Goal: Book appointment/travel/reservation

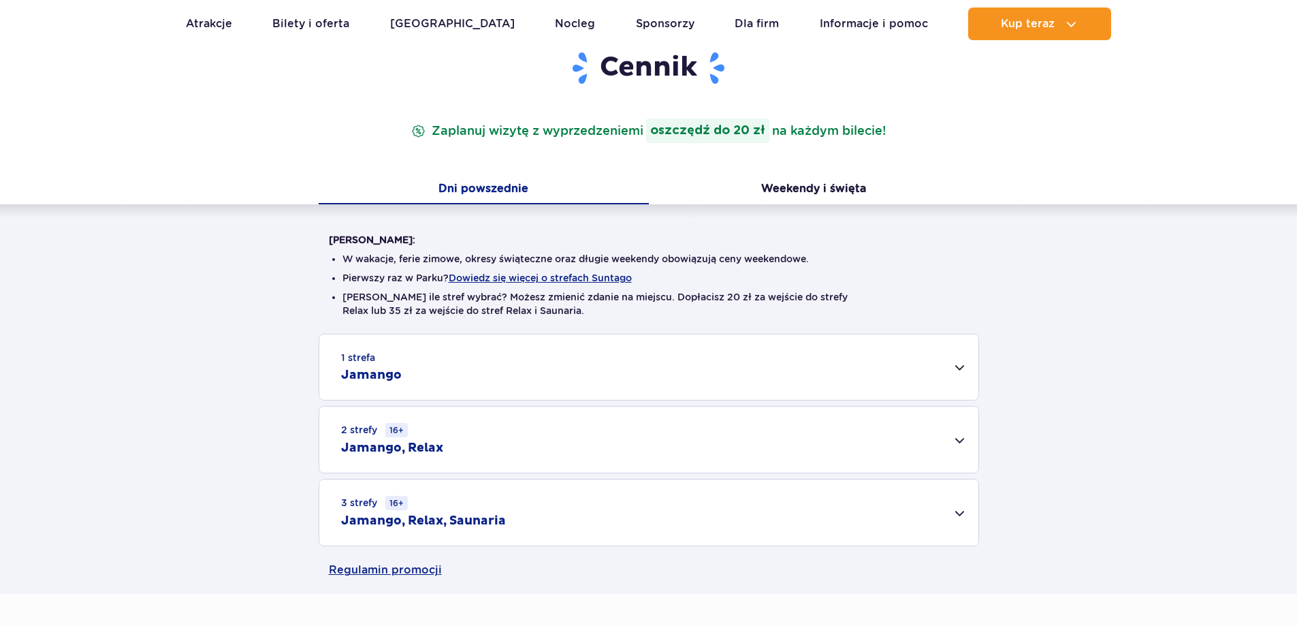
scroll to position [204, 0]
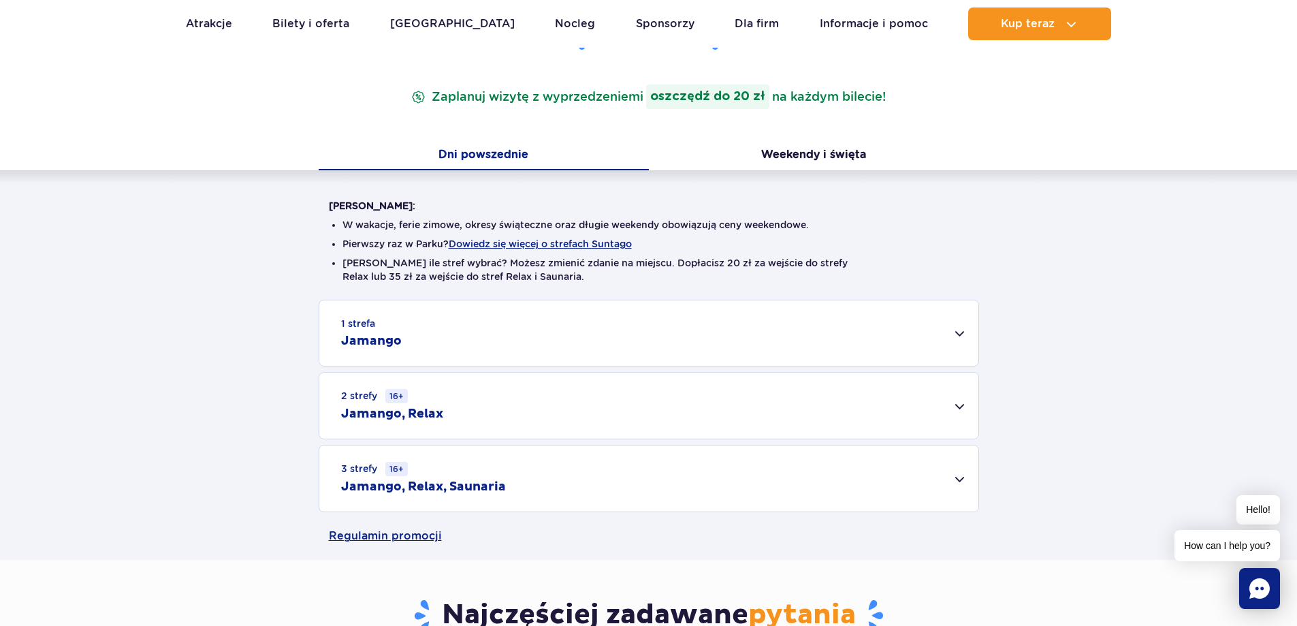
click at [385, 338] on h2 "Jamango" at bounding box center [371, 341] width 61 height 16
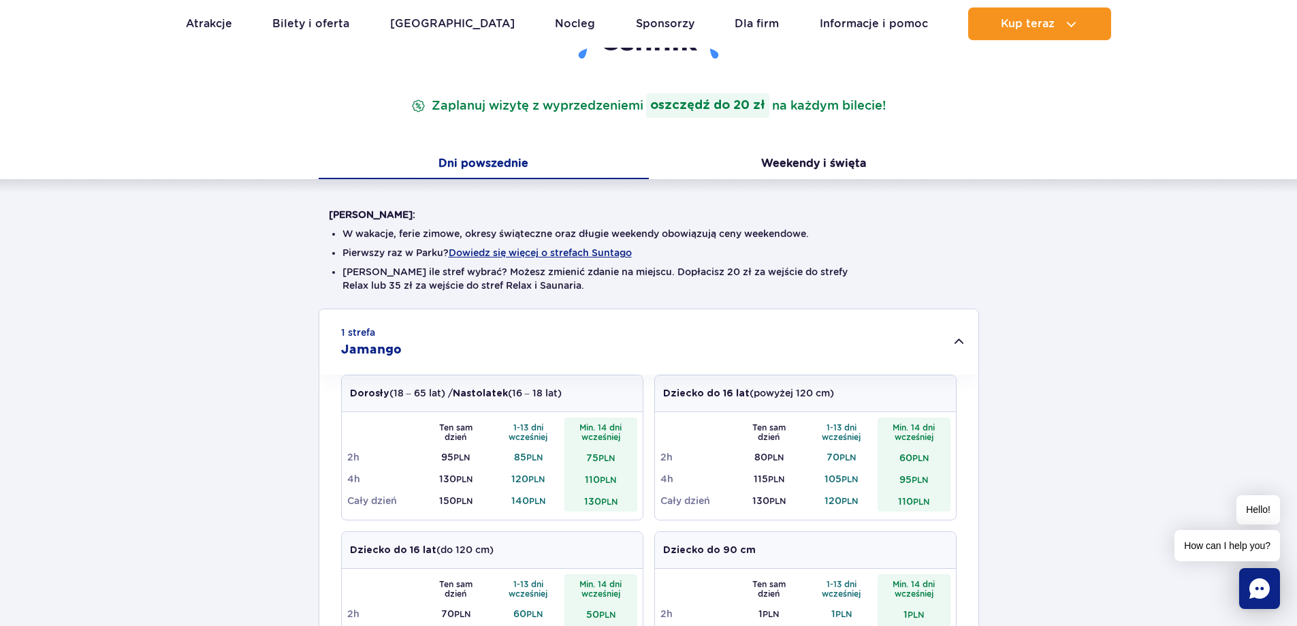
scroll to position [0, 0]
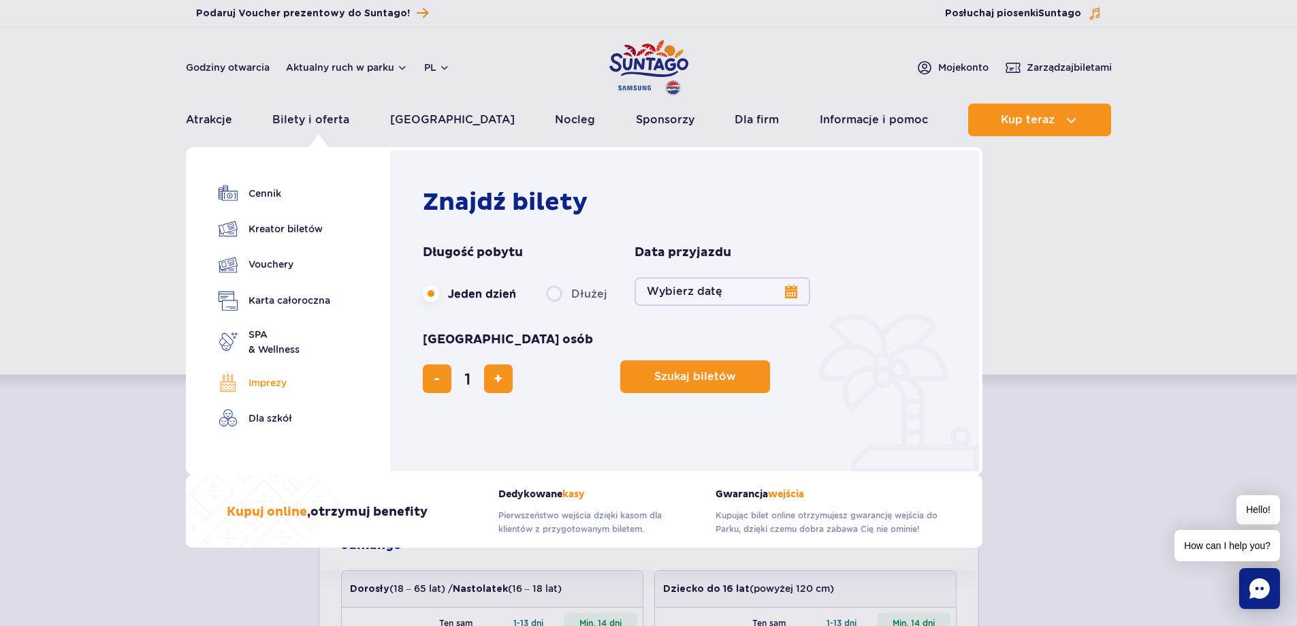
click at [276, 378] on link "Imprezy" at bounding box center [275, 382] width 112 height 19
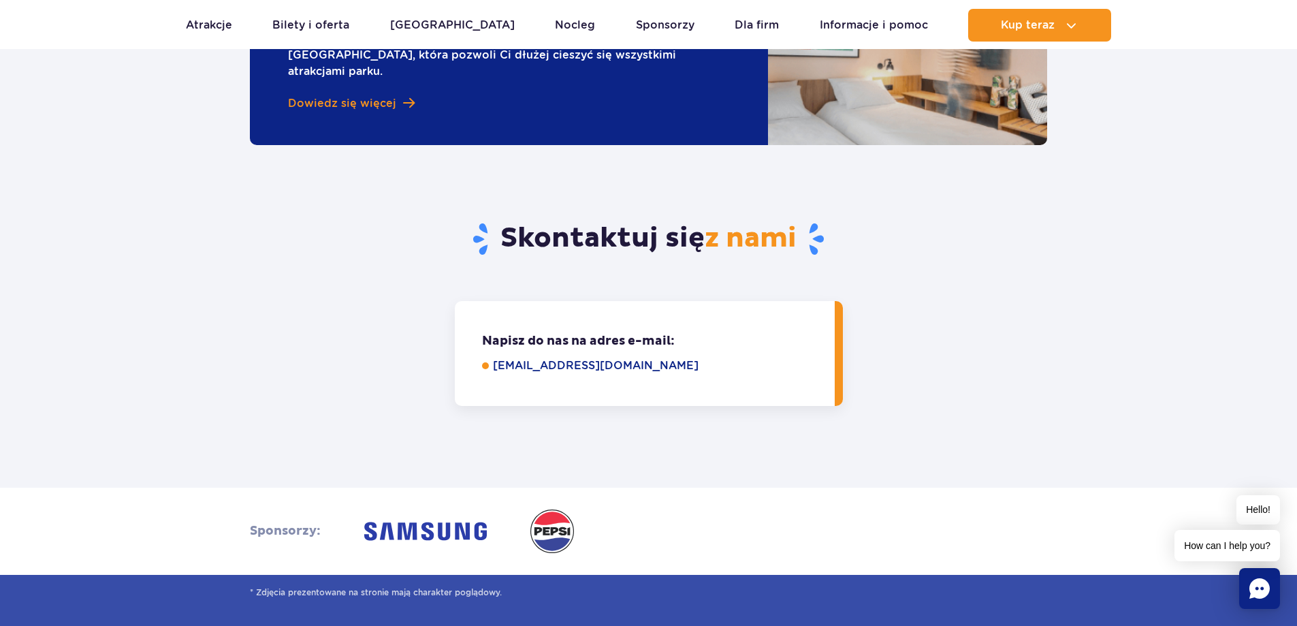
scroll to position [3540, 0]
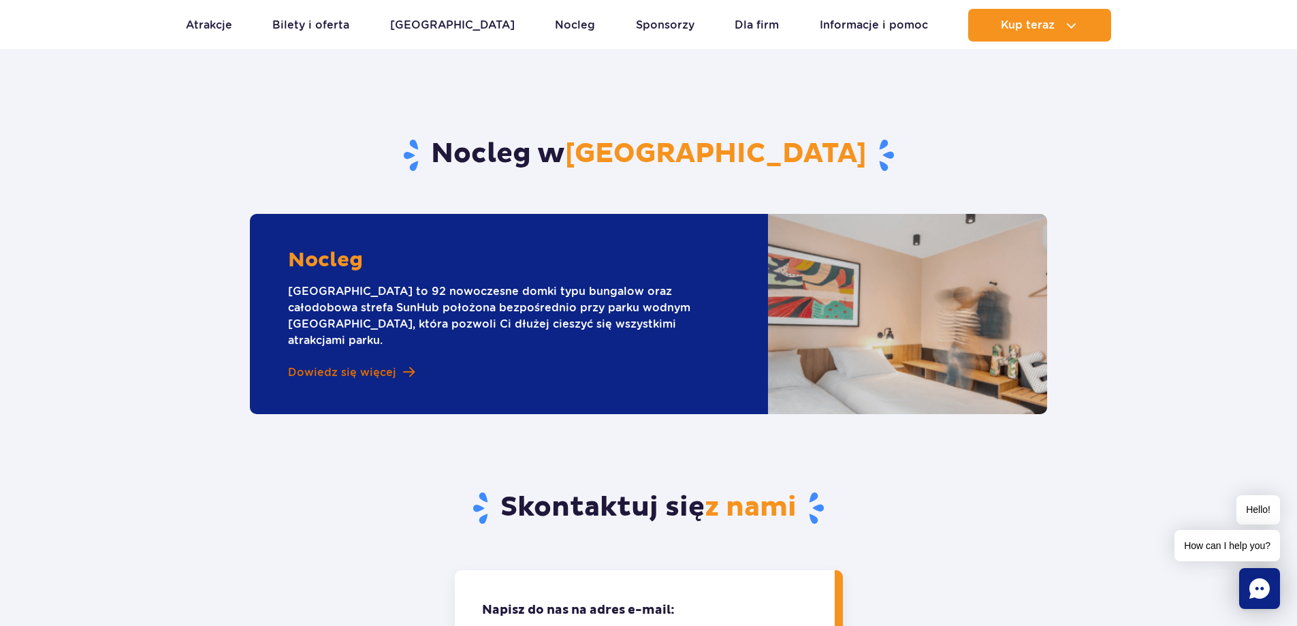
click at [322, 365] on span "Dowiedz się więcej" at bounding box center [342, 372] width 108 height 15
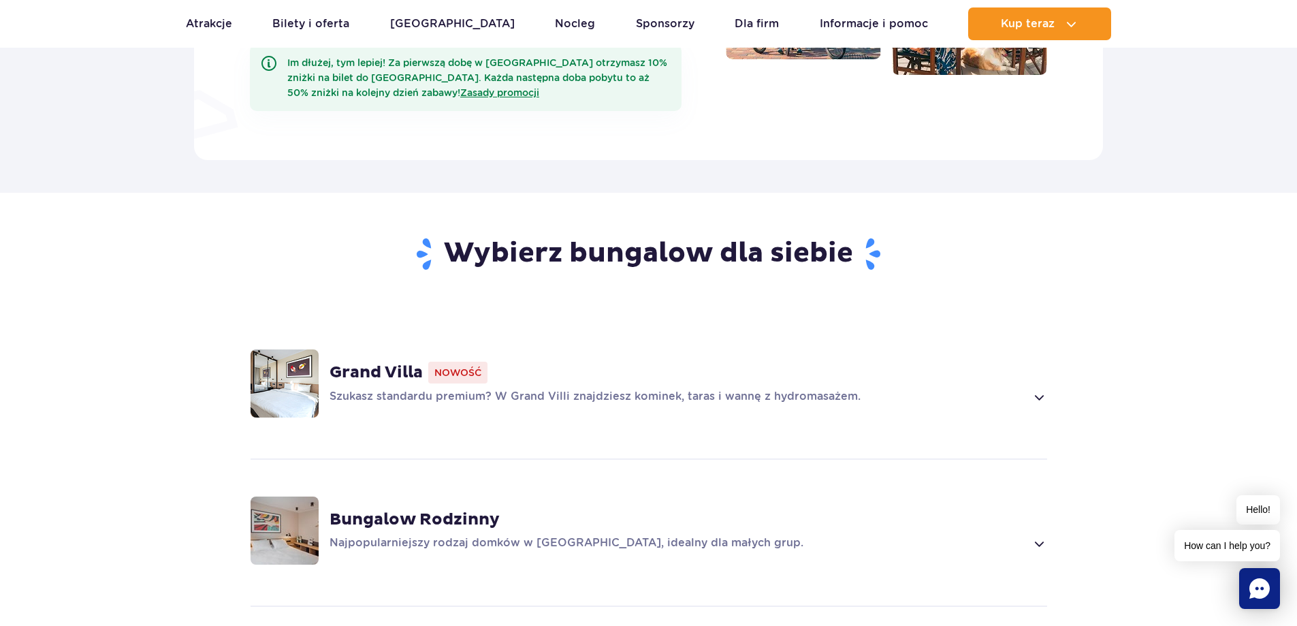
scroll to position [817, 0]
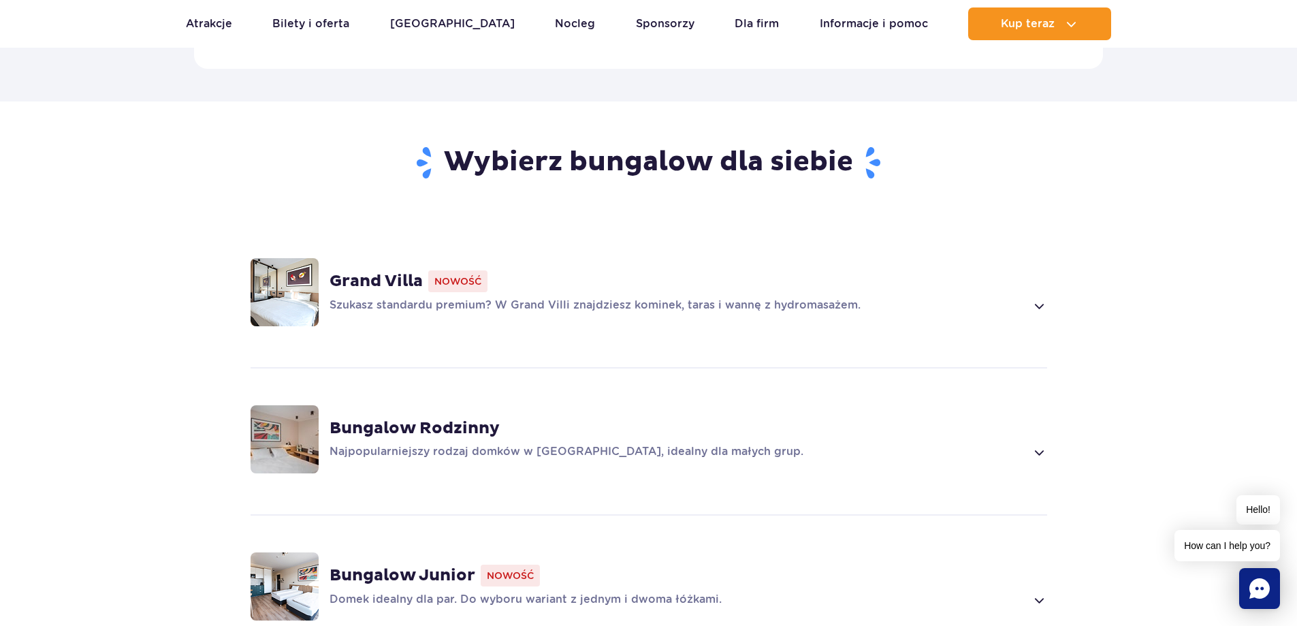
click at [392, 271] on strong "Grand Villa" at bounding box center [376, 281] width 93 height 20
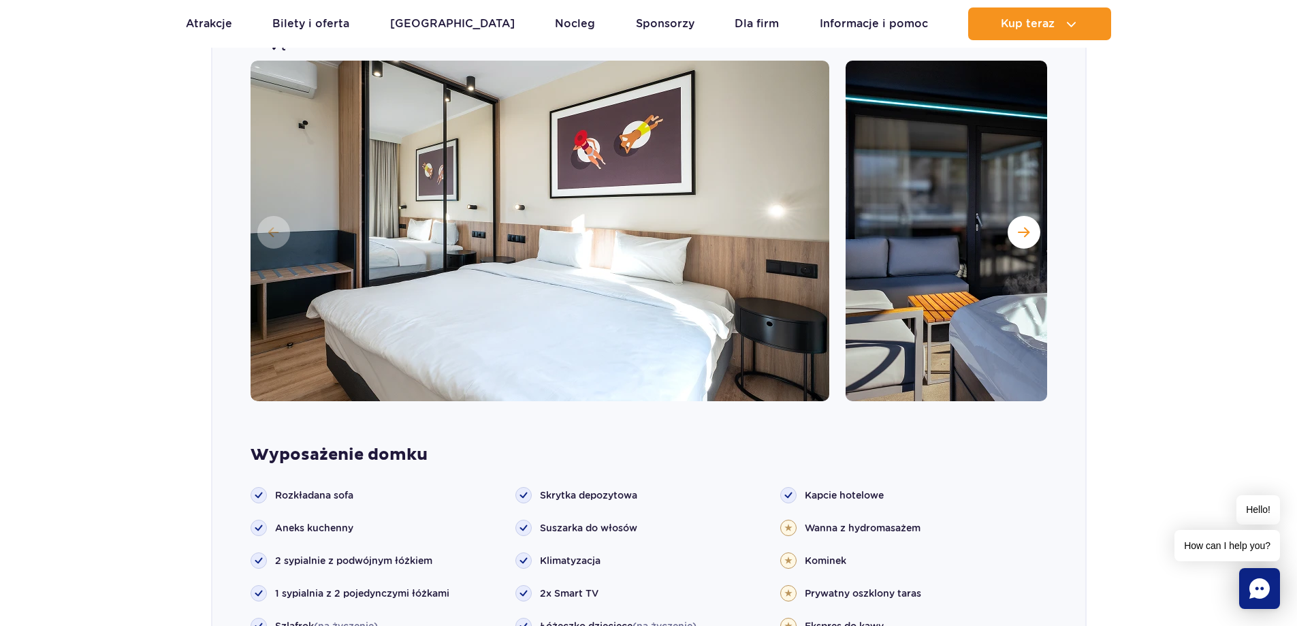
scroll to position [1150, 0]
click at [1029, 225] on span "Następny slajd" at bounding box center [1024, 231] width 12 height 12
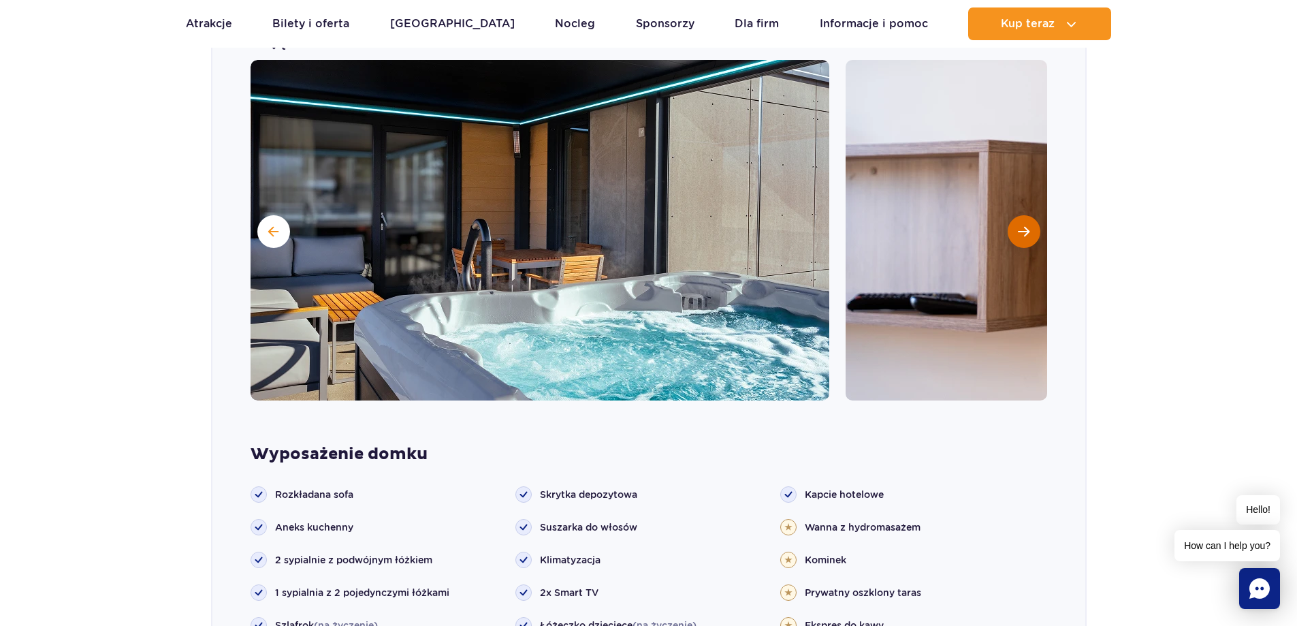
click at [1029, 225] on span "Następny slajd" at bounding box center [1024, 231] width 12 height 12
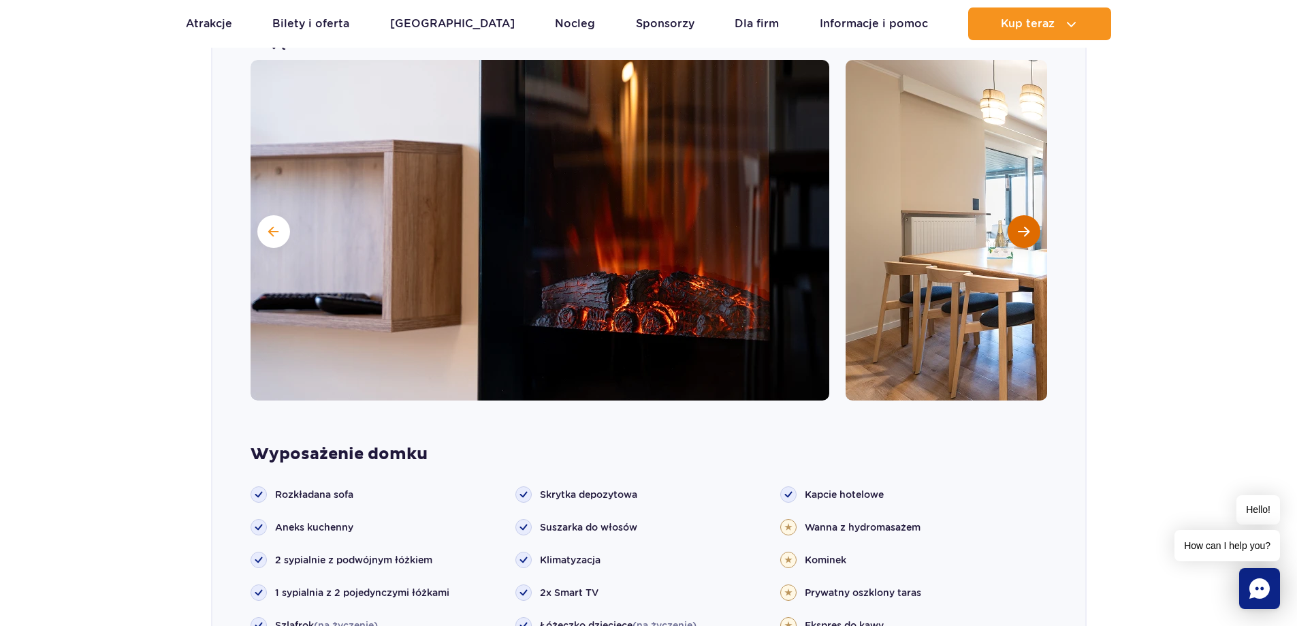
click at [1029, 225] on span "Następny slajd" at bounding box center [1024, 231] width 12 height 12
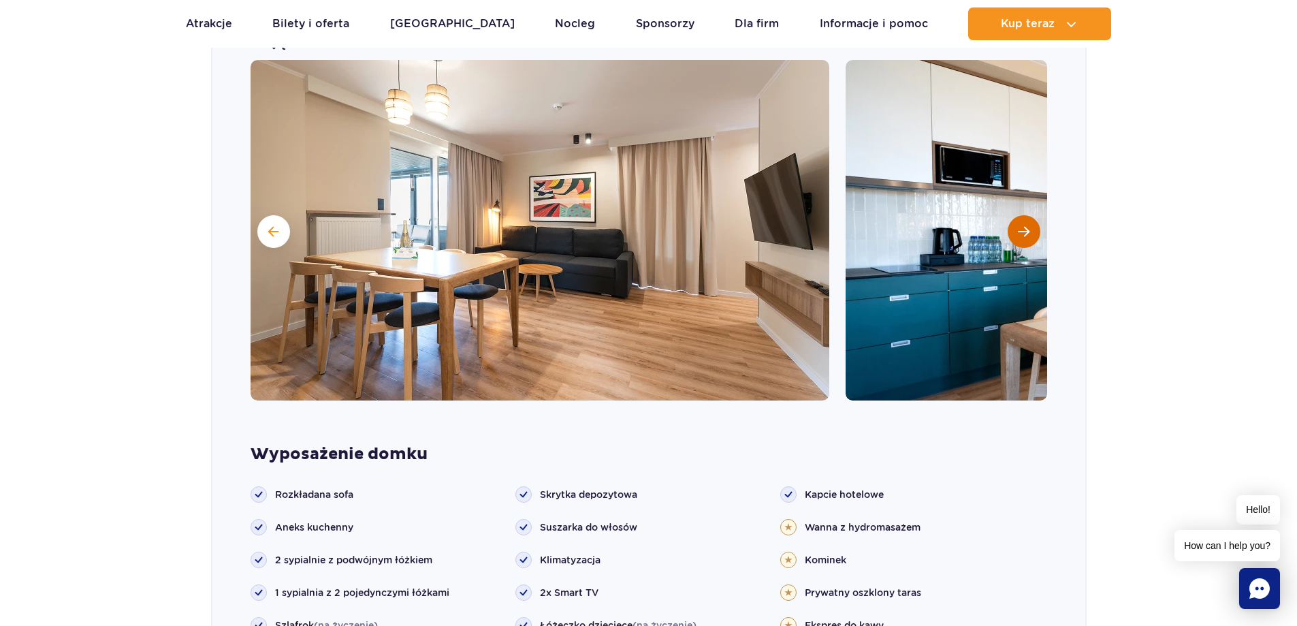
click at [1029, 225] on span "Następny slajd" at bounding box center [1024, 231] width 12 height 12
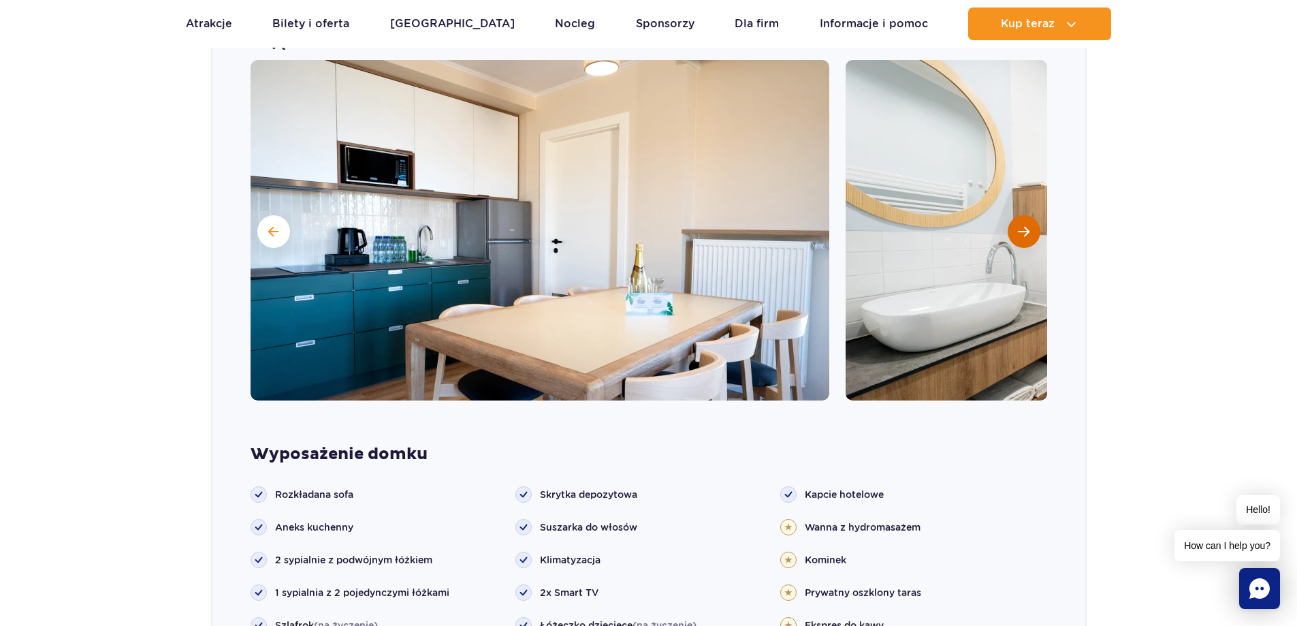
click at [1029, 225] on span "Następny slajd" at bounding box center [1024, 231] width 12 height 12
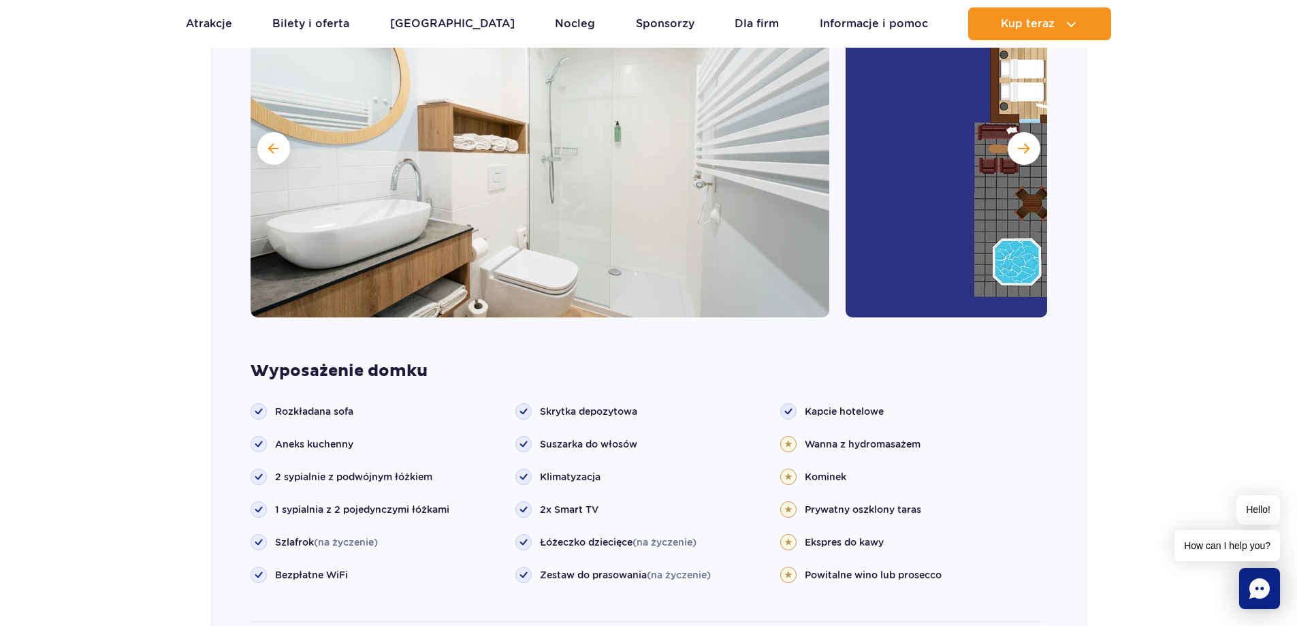
scroll to position [1422, 0]
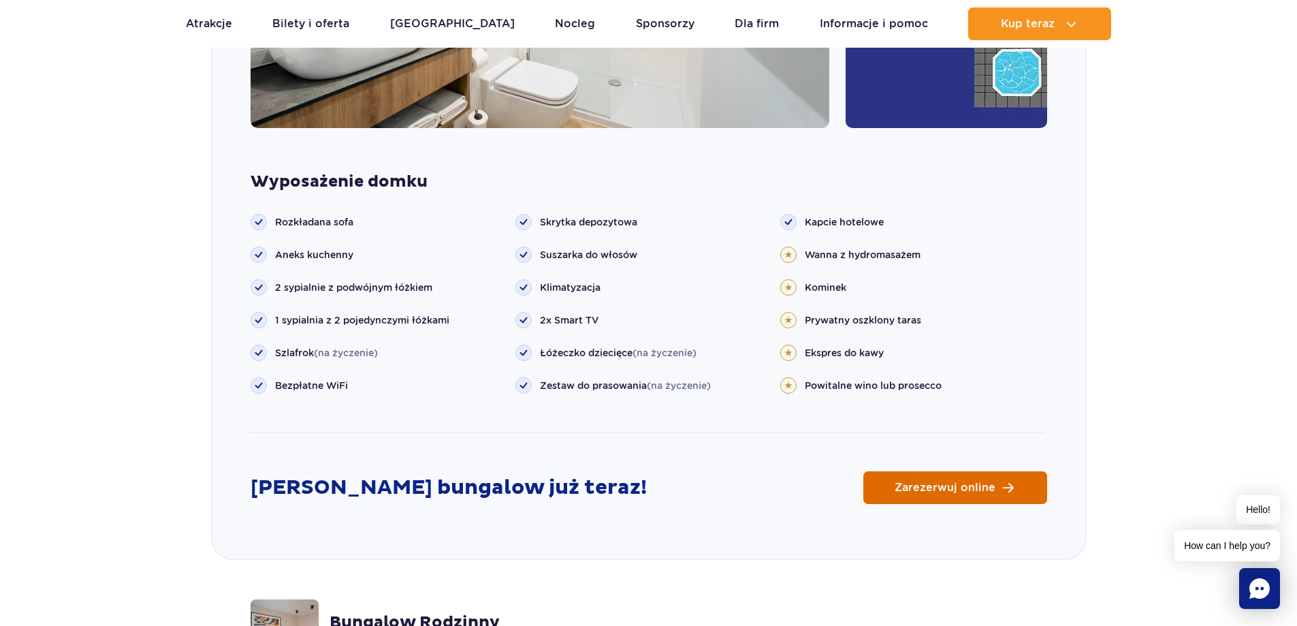
click at [911, 471] on link "Zarezerwuj online" at bounding box center [955, 487] width 184 height 33
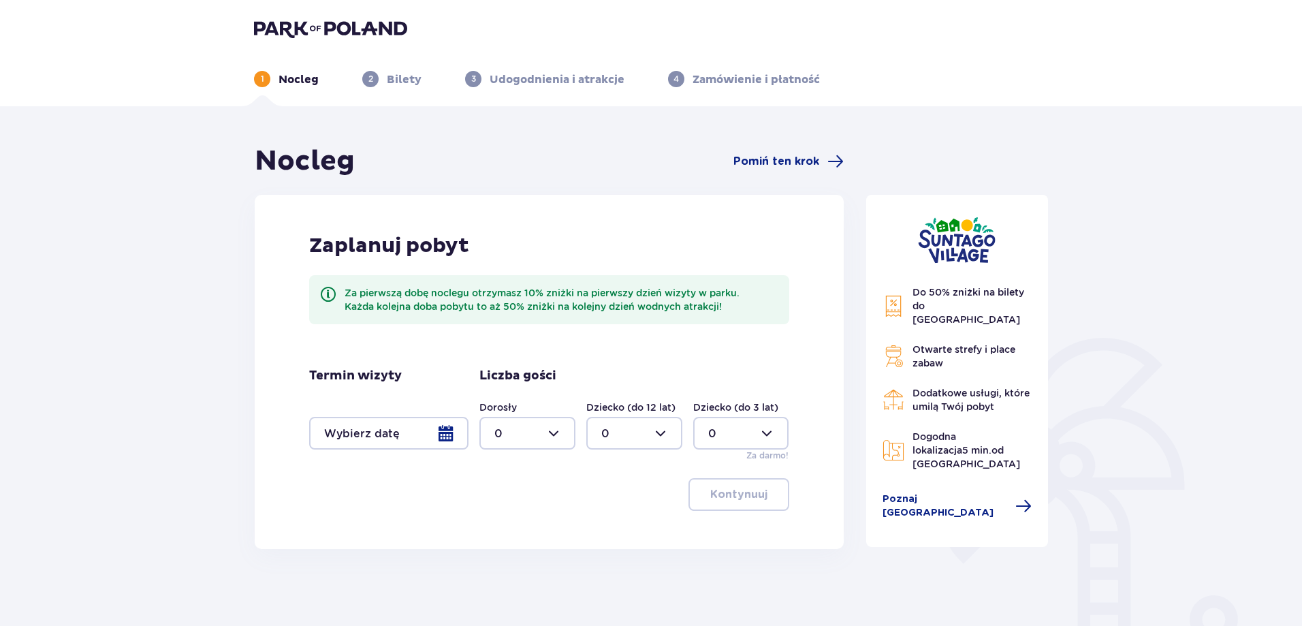
click at [434, 430] on div at bounding box center [388, 433] width 159 height 33
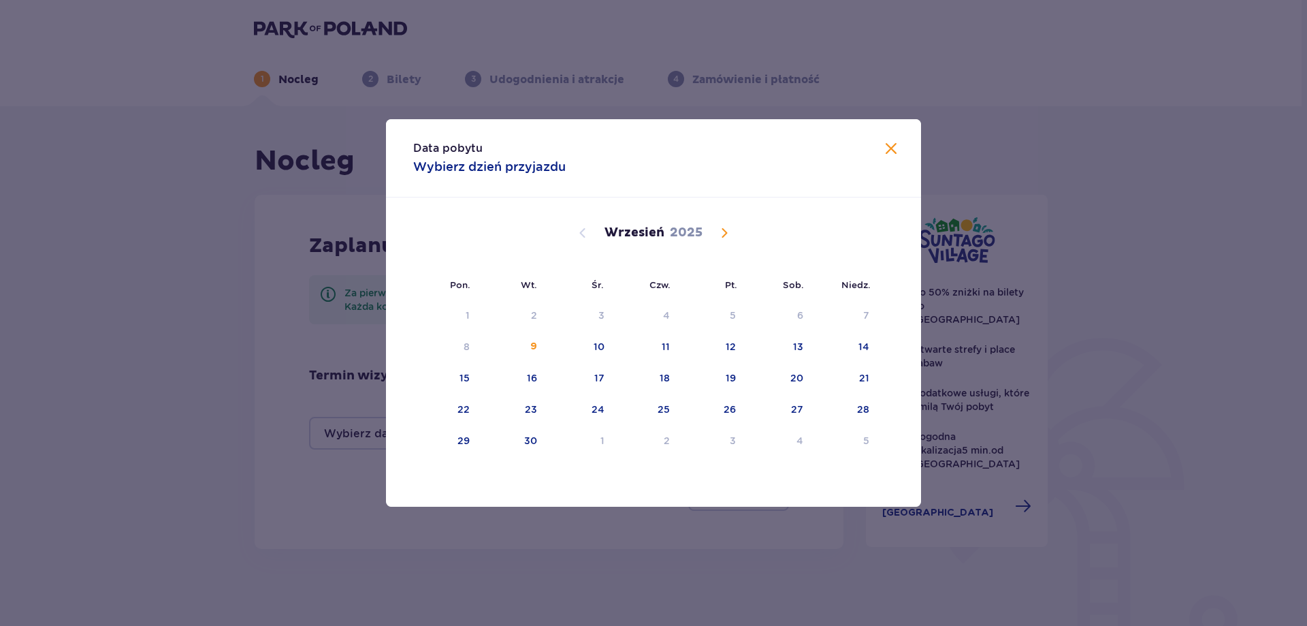
click at [719, 232] on span "Calendar" at bounding box center [724, 233] width 16 height 16
click at [454, 377] on div "13" at bounding box center [446, 379] width 67 height 30
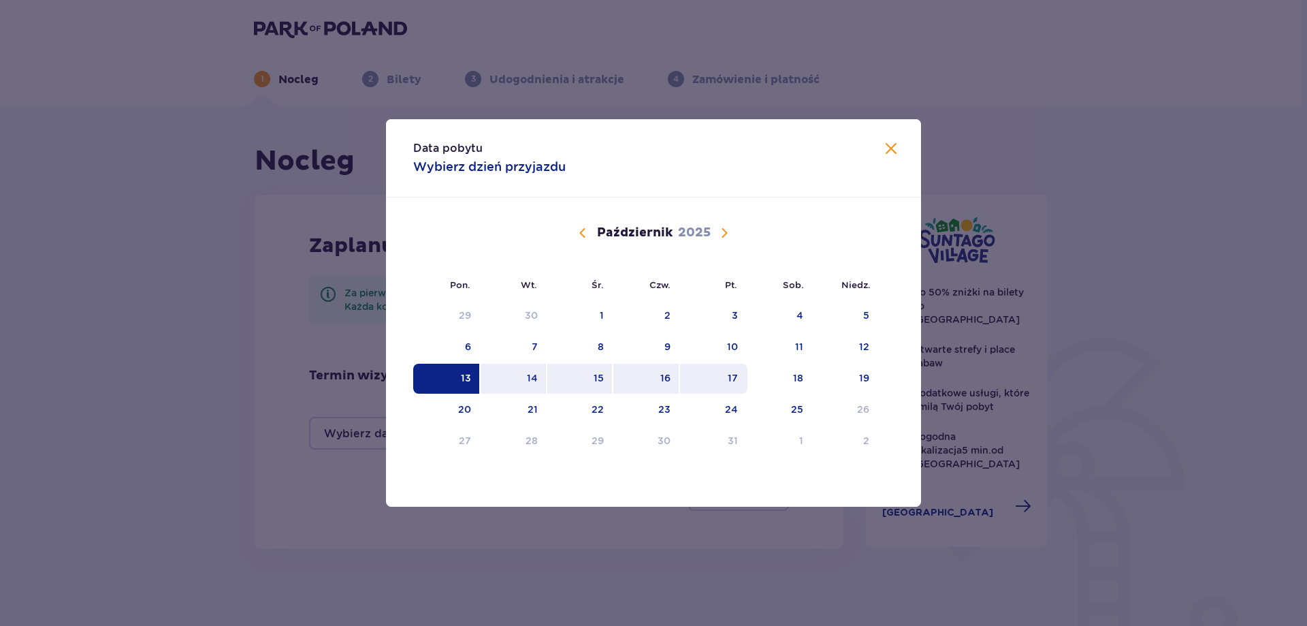
click at [710, 378] on div "17" at bounding box center [713, 379] width 67 height 30
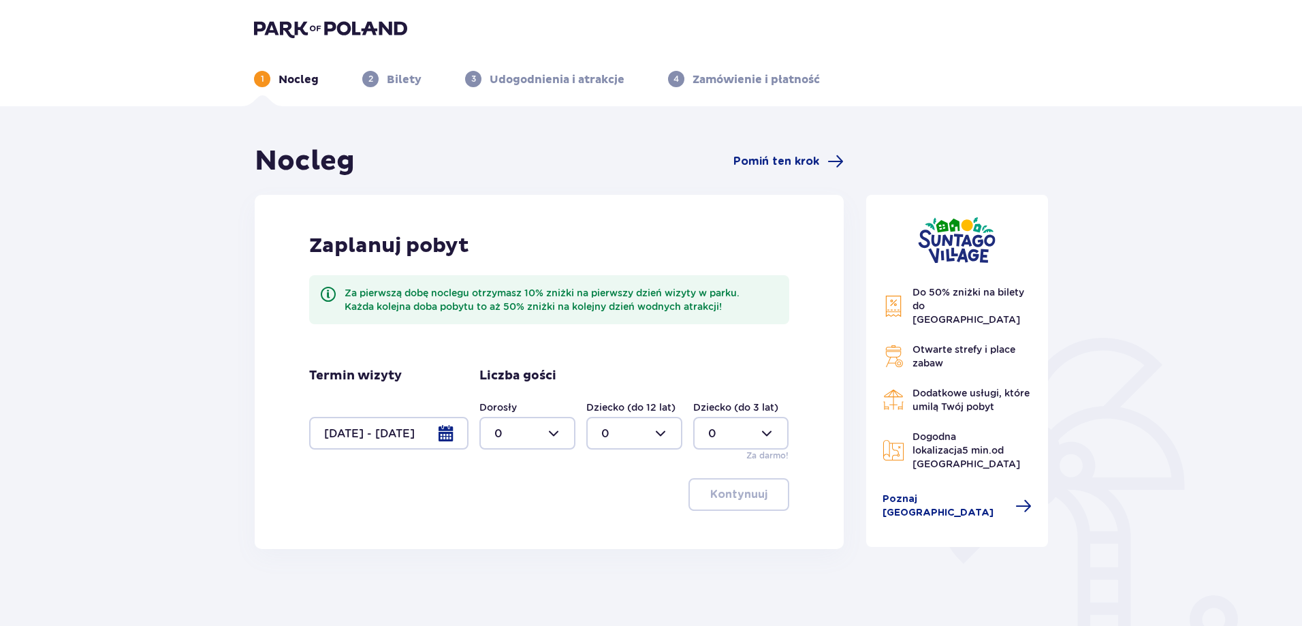
click at [429, 432] on div at bounding box center [388, 433] width 159 height 33
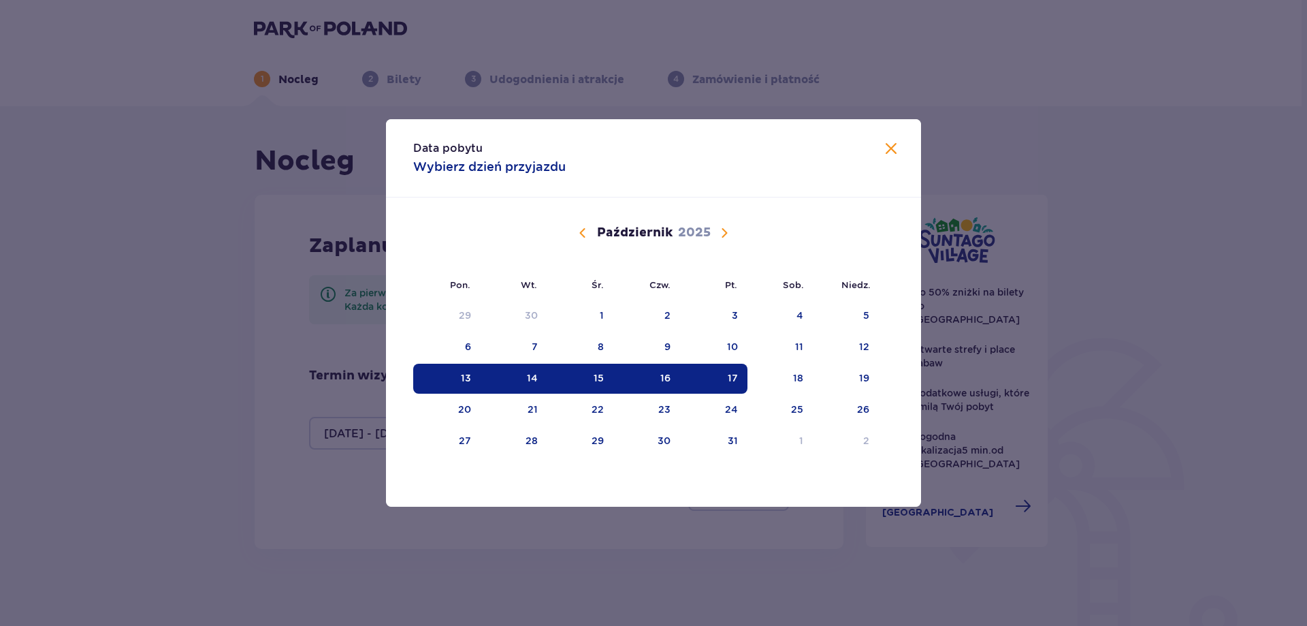
click at [719, 383] on div "17" at bounding box center [713, 379] width 67 height 30
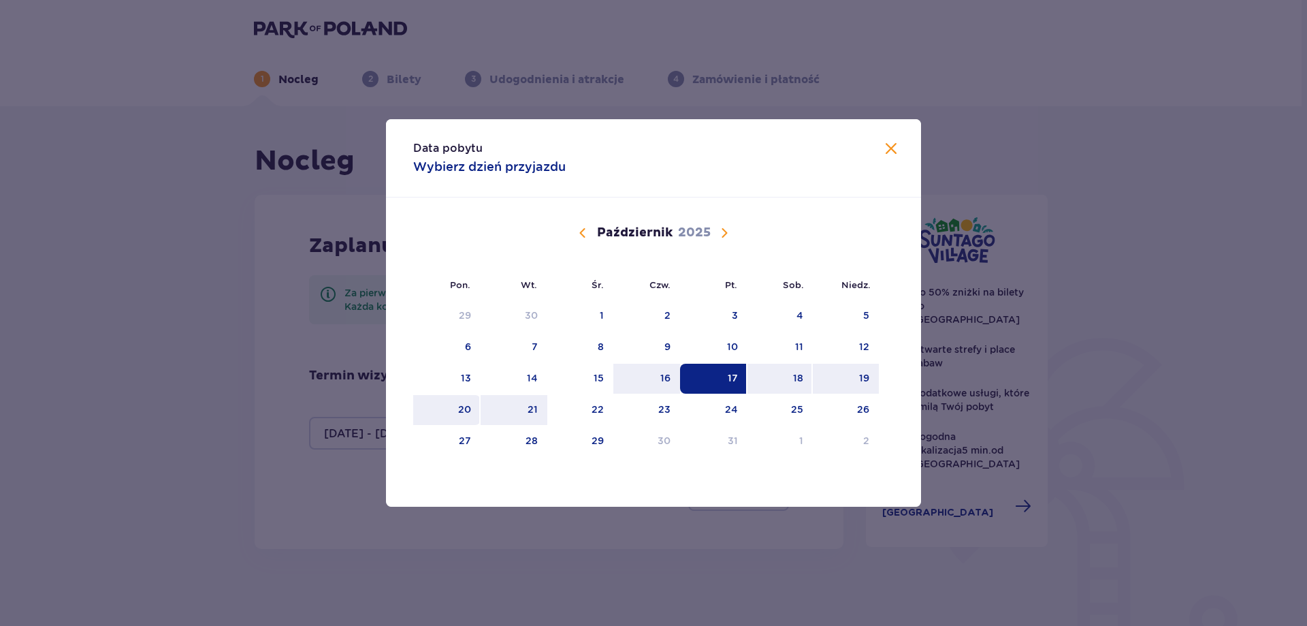
click at [453, 411] on div "20" at bounding box center [446, 410] width 67 height 30
type input "17.10.25 - 20.10.25"
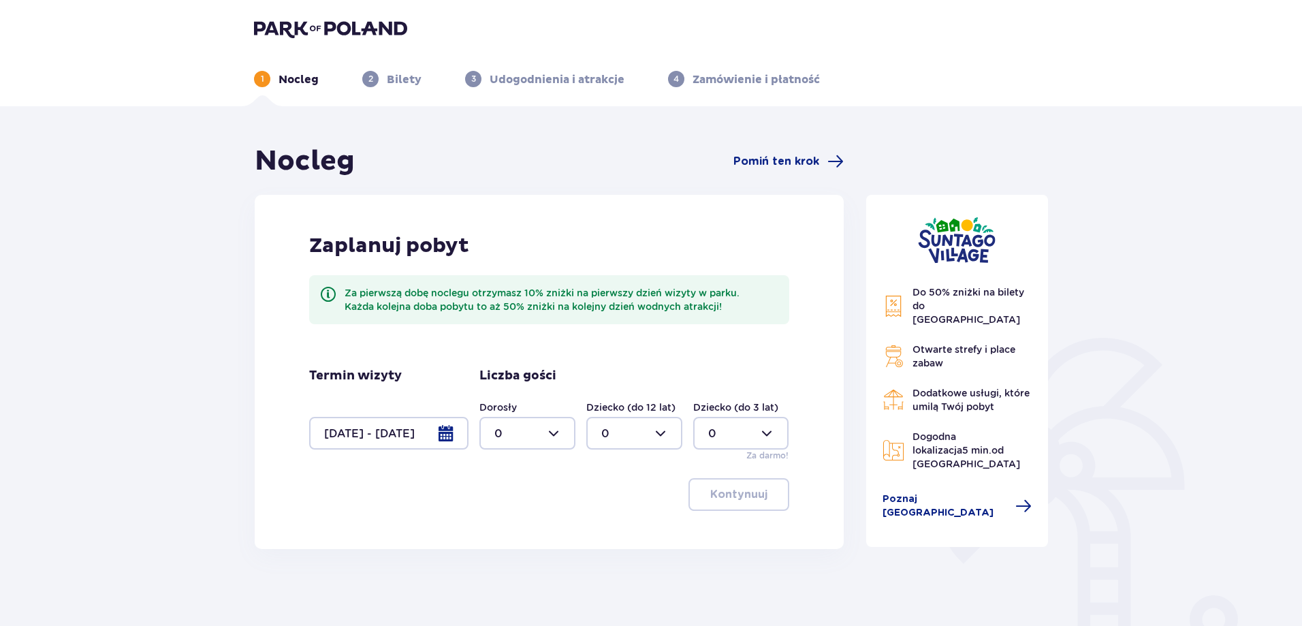
click at [549, 554] on div "Nocleg Pomiń ten krok Zaplanuj pobyt Za pierwszą dobę noclegu otrzymasz 10% zni…" at bounding box center [549, 428] width 612 height 569
click at [547, 436] on div at bounding box center [527, 433] width 96 height 33
click at [523, 532] on div "2" at bounding box center [527, 531] width 66 height 15
type input "2"
click at [724, 490] on p "Kontynuuj" at bounding box center [738, 494] width 57 height 15
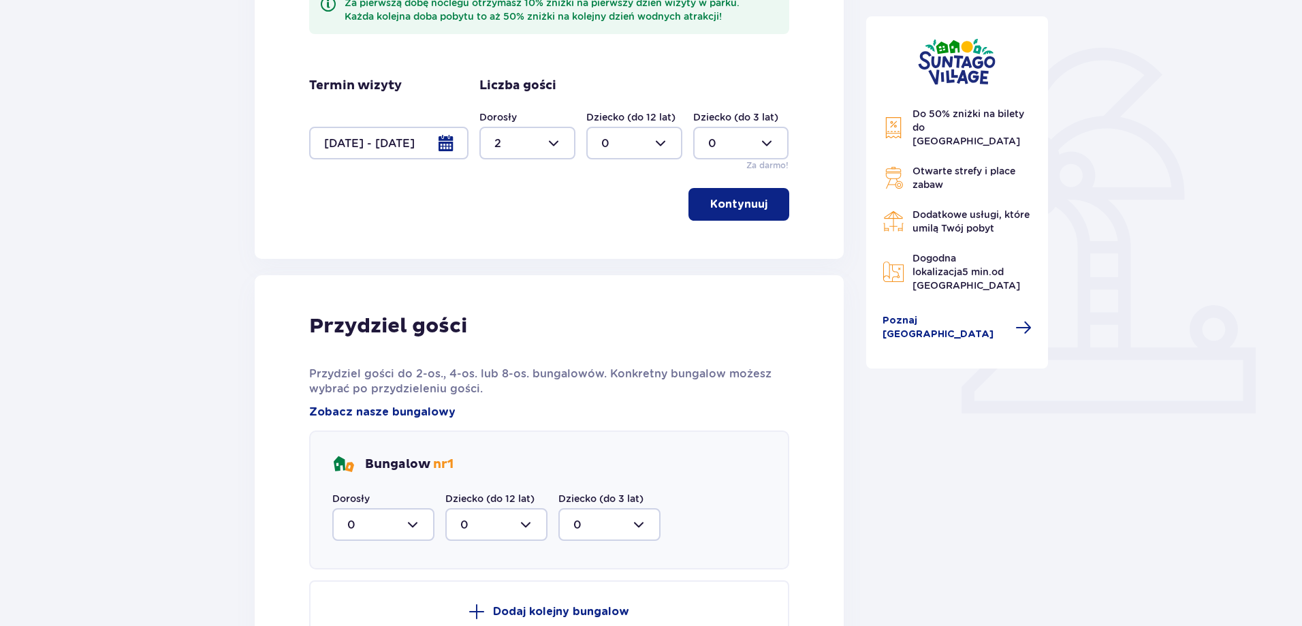
scroll to position [394, 0]
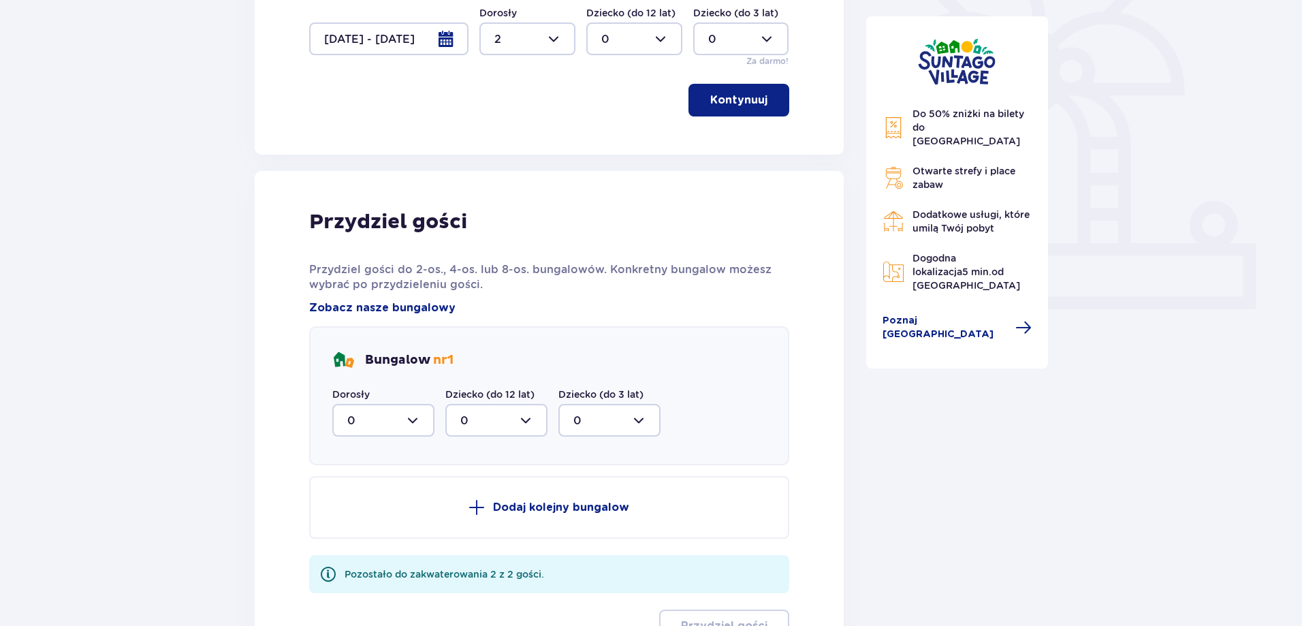
click at [419, 423] on div at bounding box center [383, 420] width 102 height 33
click at [383, 482] on span "1" at bounding box center [383, 490] width 99 height 29
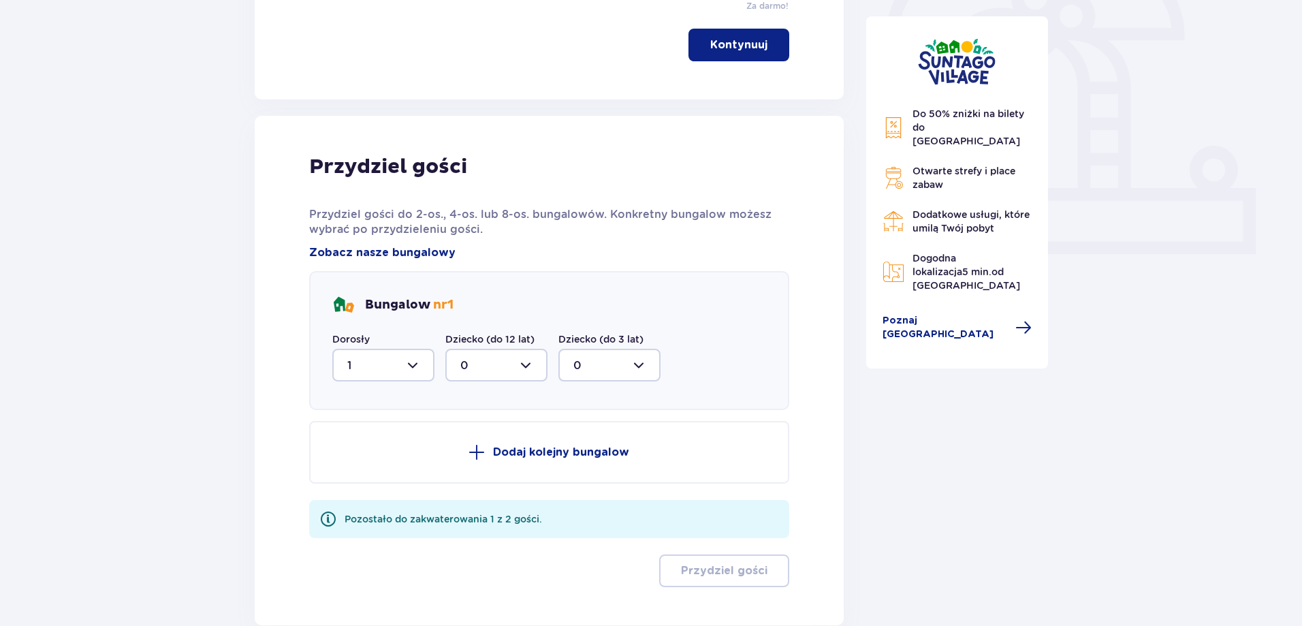
scroll to position [530, 0]
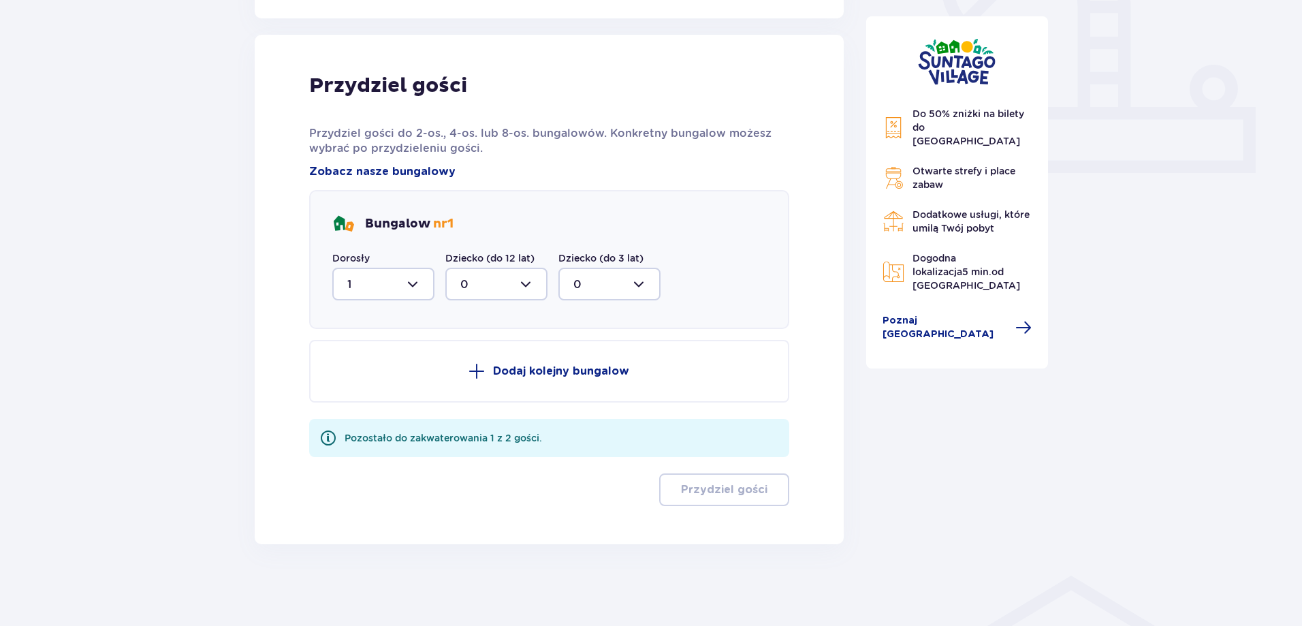
click at [396, 287] on div at bounding box center [383, 284] width 102 height 33
click at [365, 377] on div "2" at bounding box center [383, 382] width 72 height 15
type input "2"
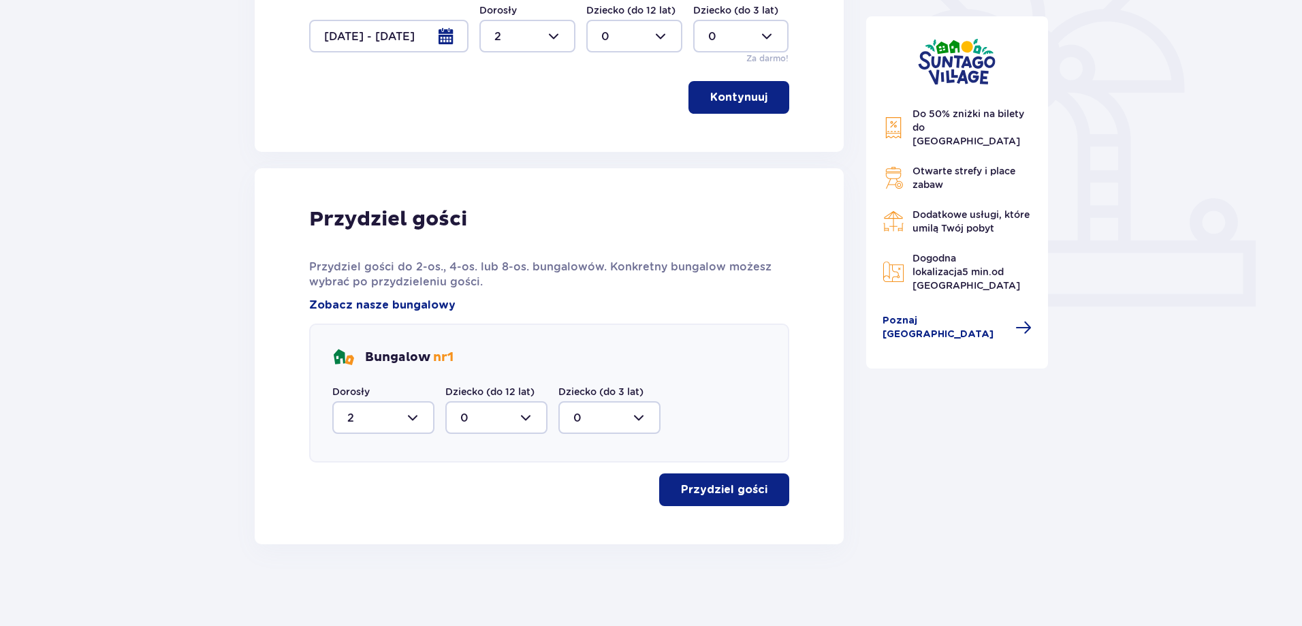
click at [741, 488] on p "Przydziel gości" at bounding box center [724, 489] width 86 height 15
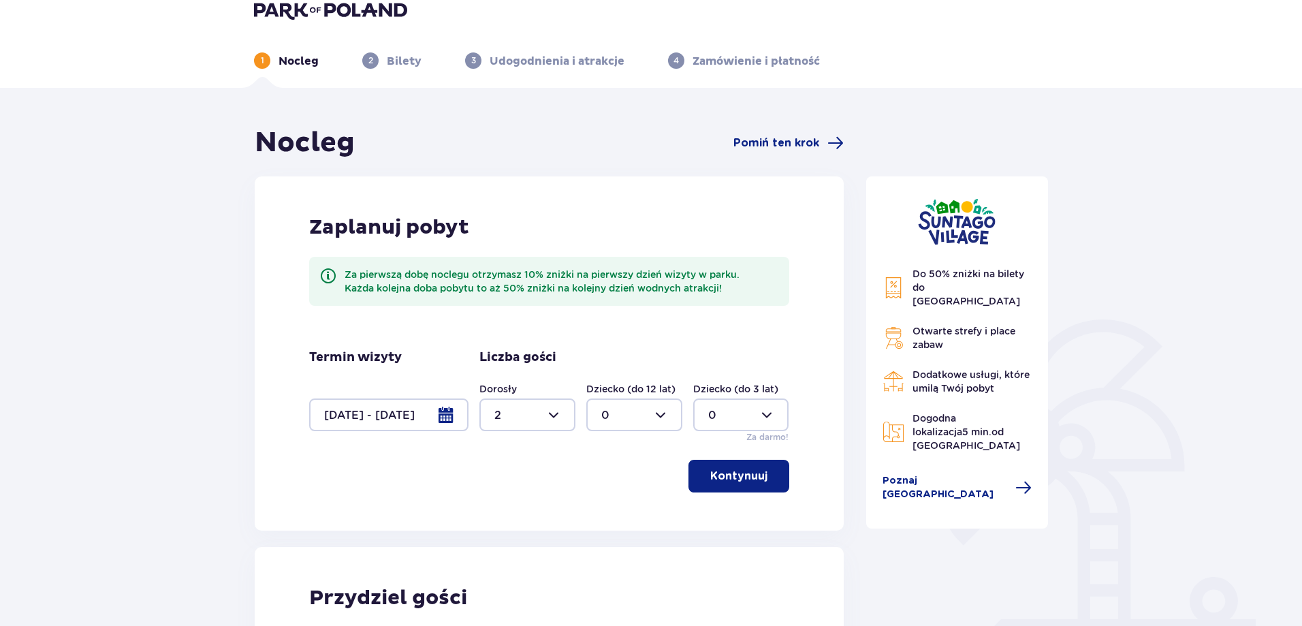
scroll to position [0, 0]
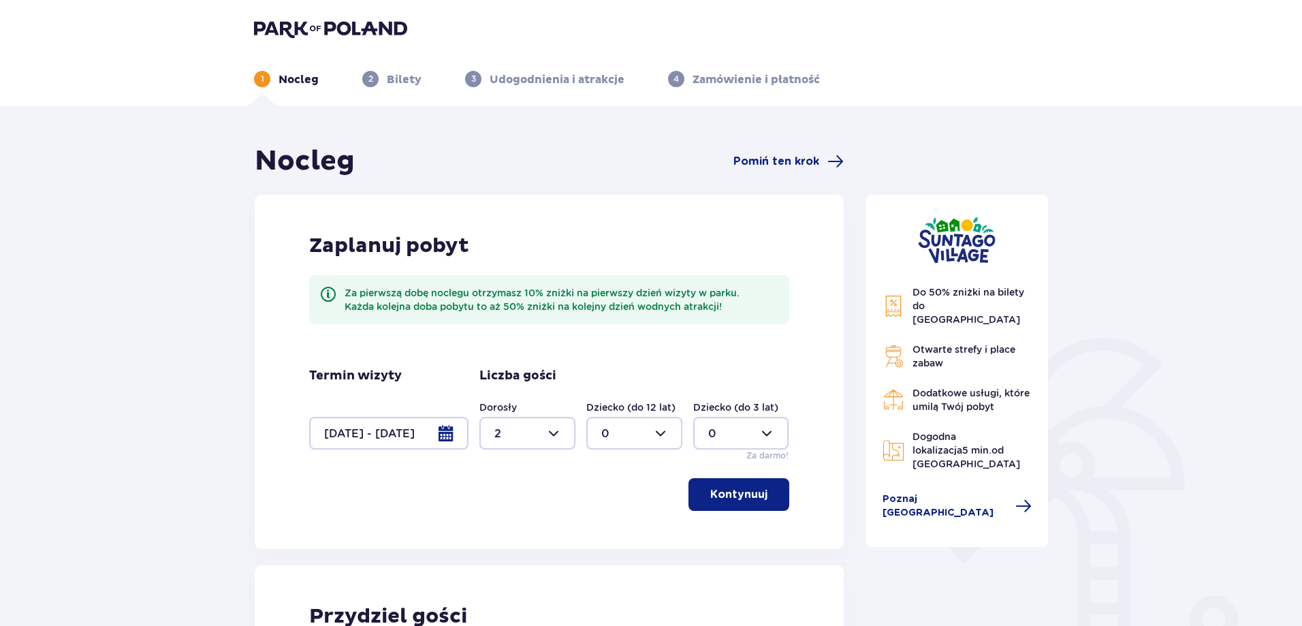
click at [285, 24] on img at bounding box center [330, 28] width 153 height 19
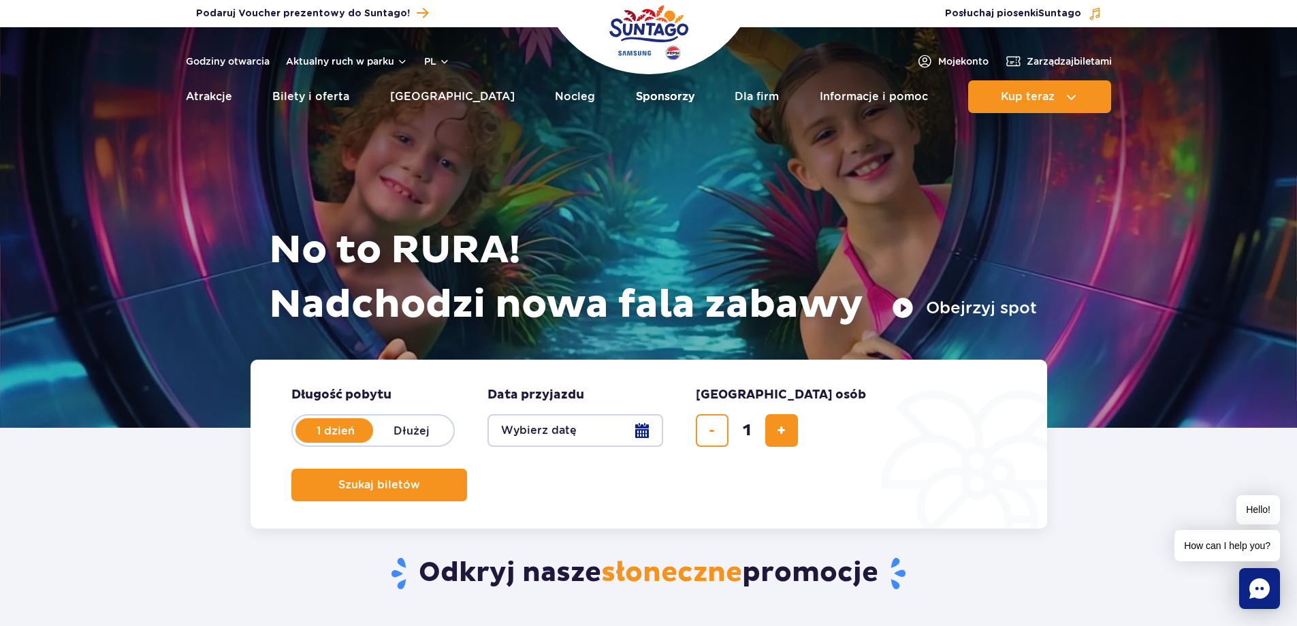
click at [637, 95] on link "Sponsorzy" at bounding box center [665, 96] width 59 height 33
